Goal: Task Accomplishment & Management: Manage account settings

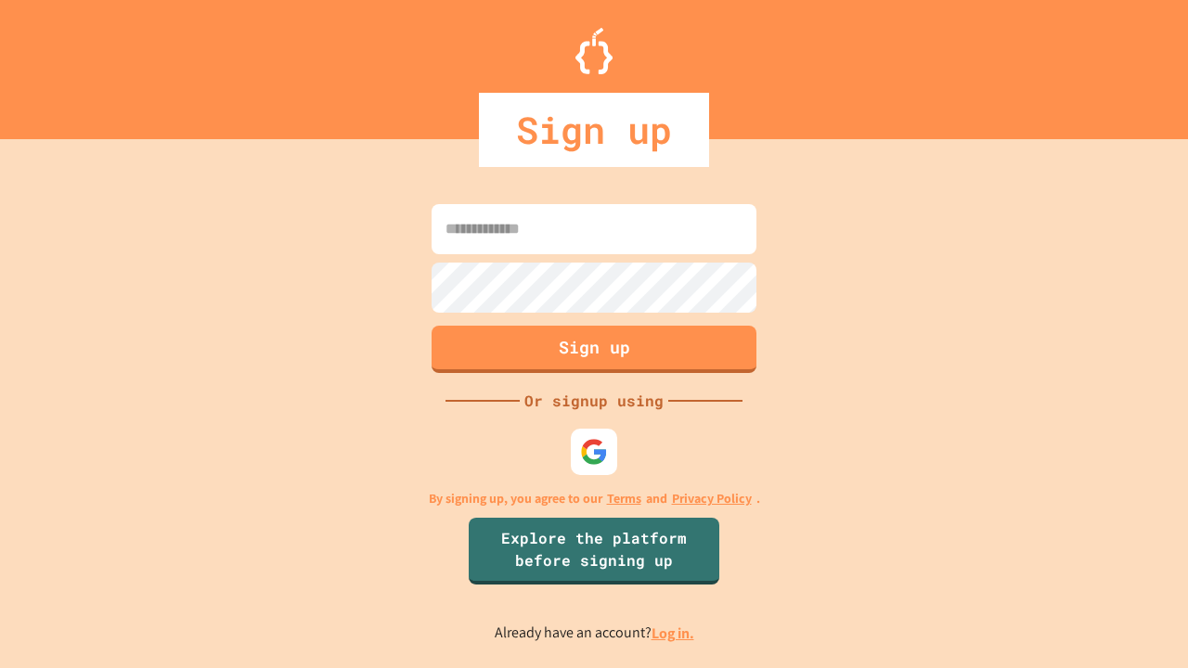
click at [674, 633] on link "Log in." at bounding box center [673, 633] width 43 height 19
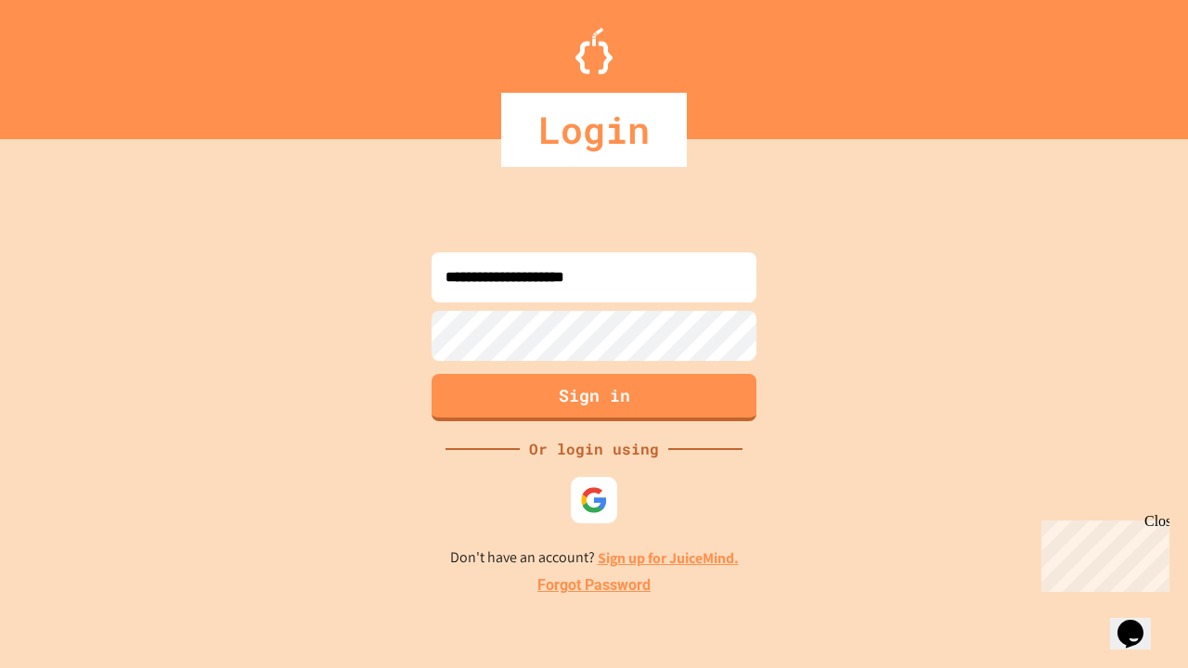
type input "**********"
